Goal: Ask a question: Seek information or help from site administrators or community

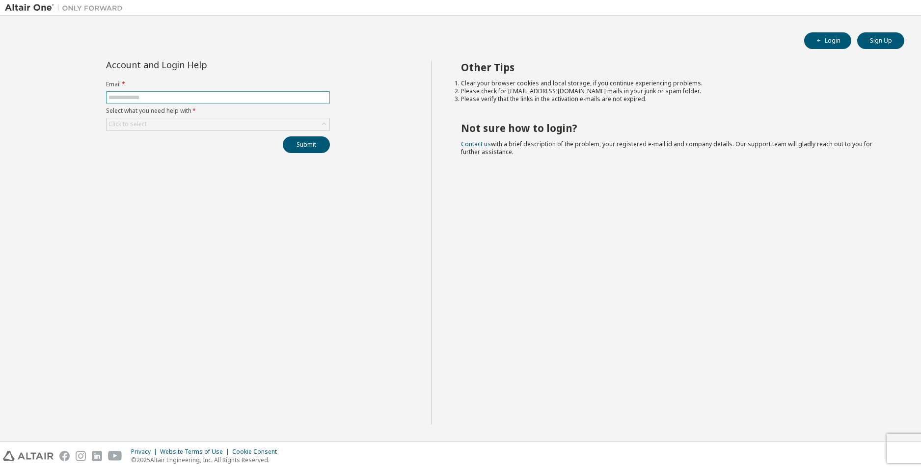
click at [170, 100] on input "text" at bounding box center [218, 98] width 219 height 8
type input "**********"
drag, startPoint x: 242, startPoint y: 122, endPoint x: 250, endPoint y: 124, distance: 8.6
click at [241, 122] on div "Click to select" at bounding box center [218, 124] width 223 height 12
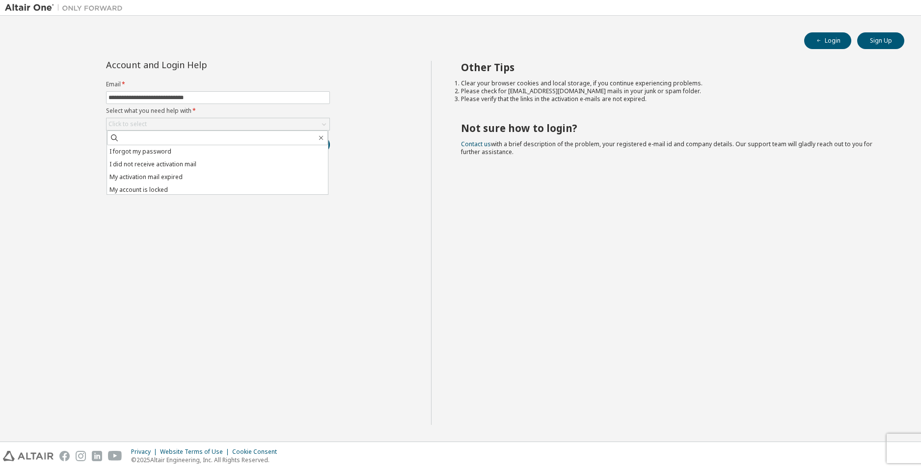
click at [184, 157] on li "I forgot my password" at bounding box center [217, 151] width 221 height 13
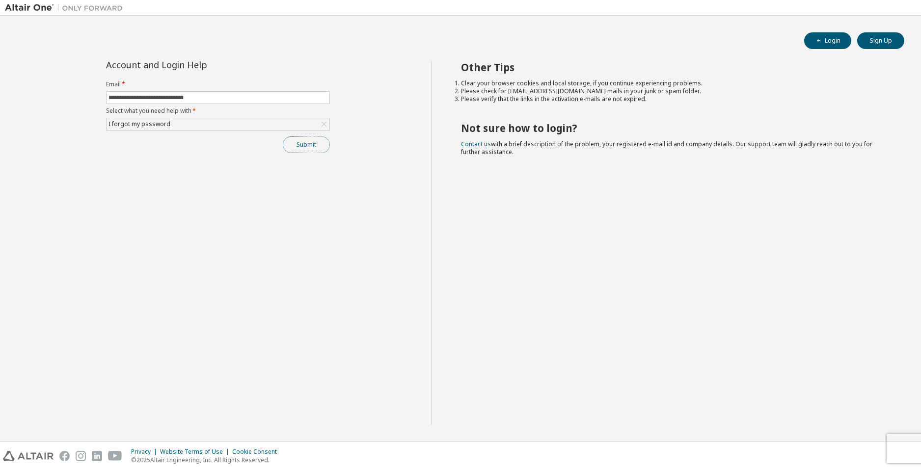
click at [295, 146] on button "Submit" at bounding box center [306, 145] width 47 height 17
click at [314, 145] on button "Submit" at bounding box center [306, 145] width 47 height 17
